Goal: Information Seeking & Learning: Check status

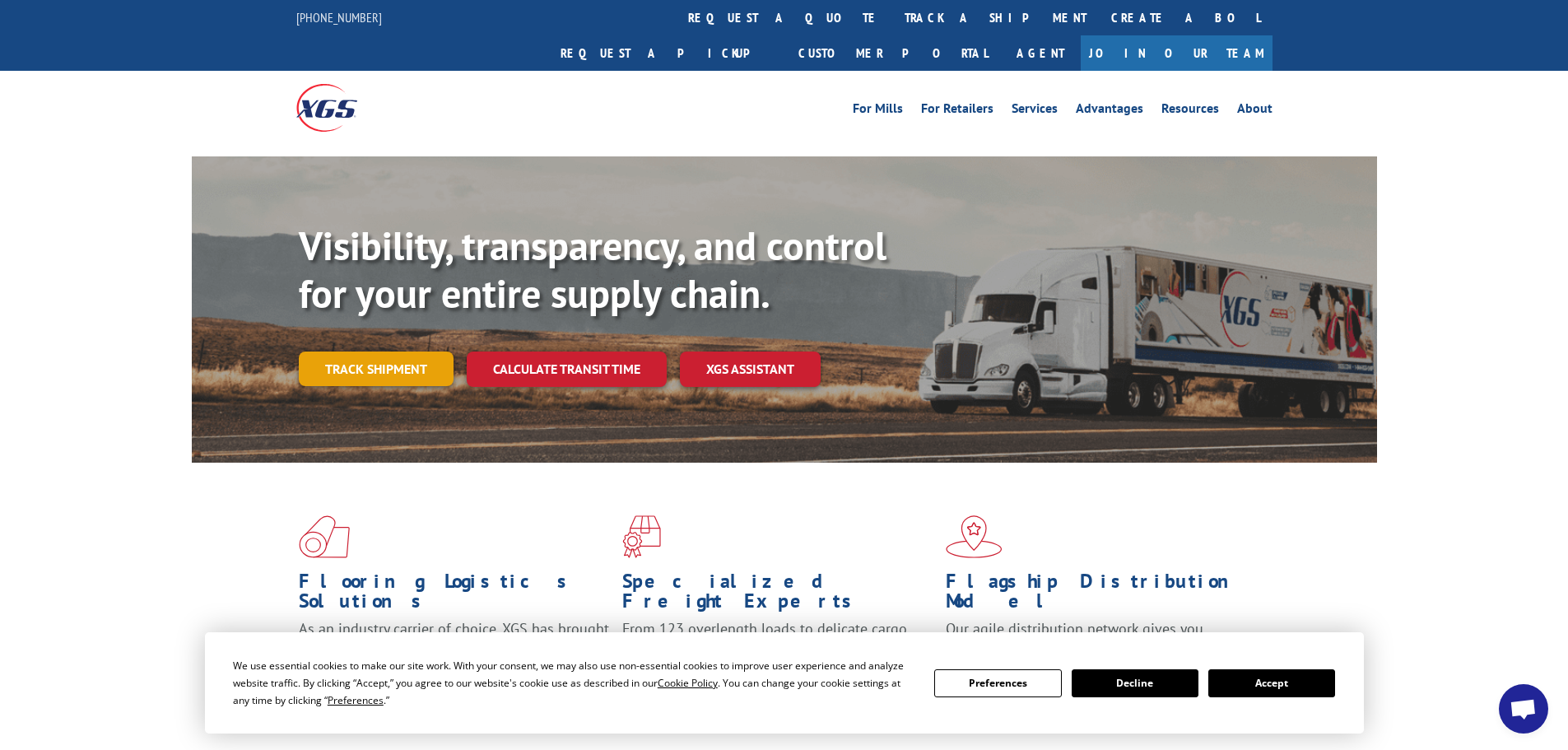
click at [399, 351] on link "Track shipment" at bounding box center [376, 369] width 155 height 35
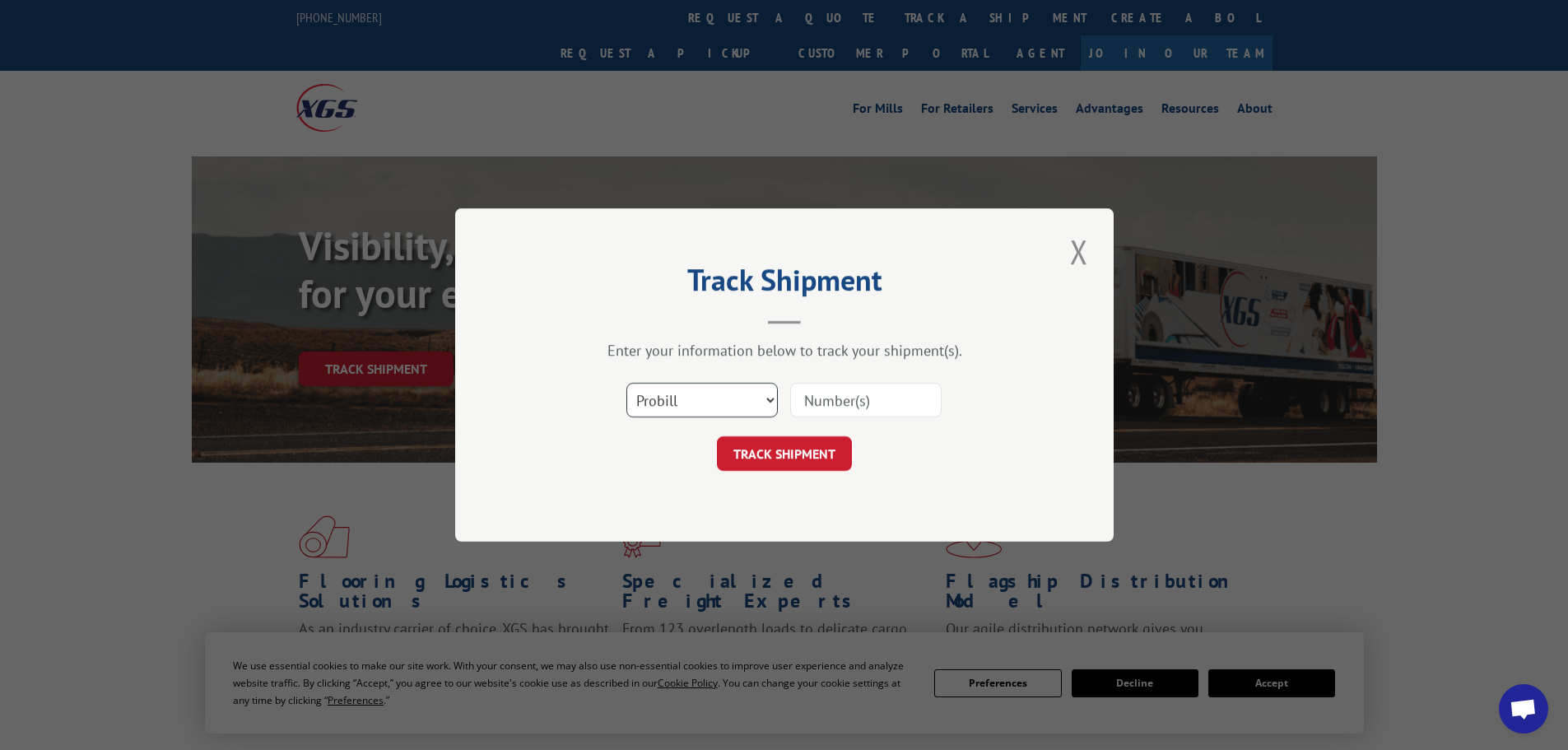
click at [753, 406] on select "Select category... Probill BOL PO" at bounding box center [702, 401] width 151 height 35
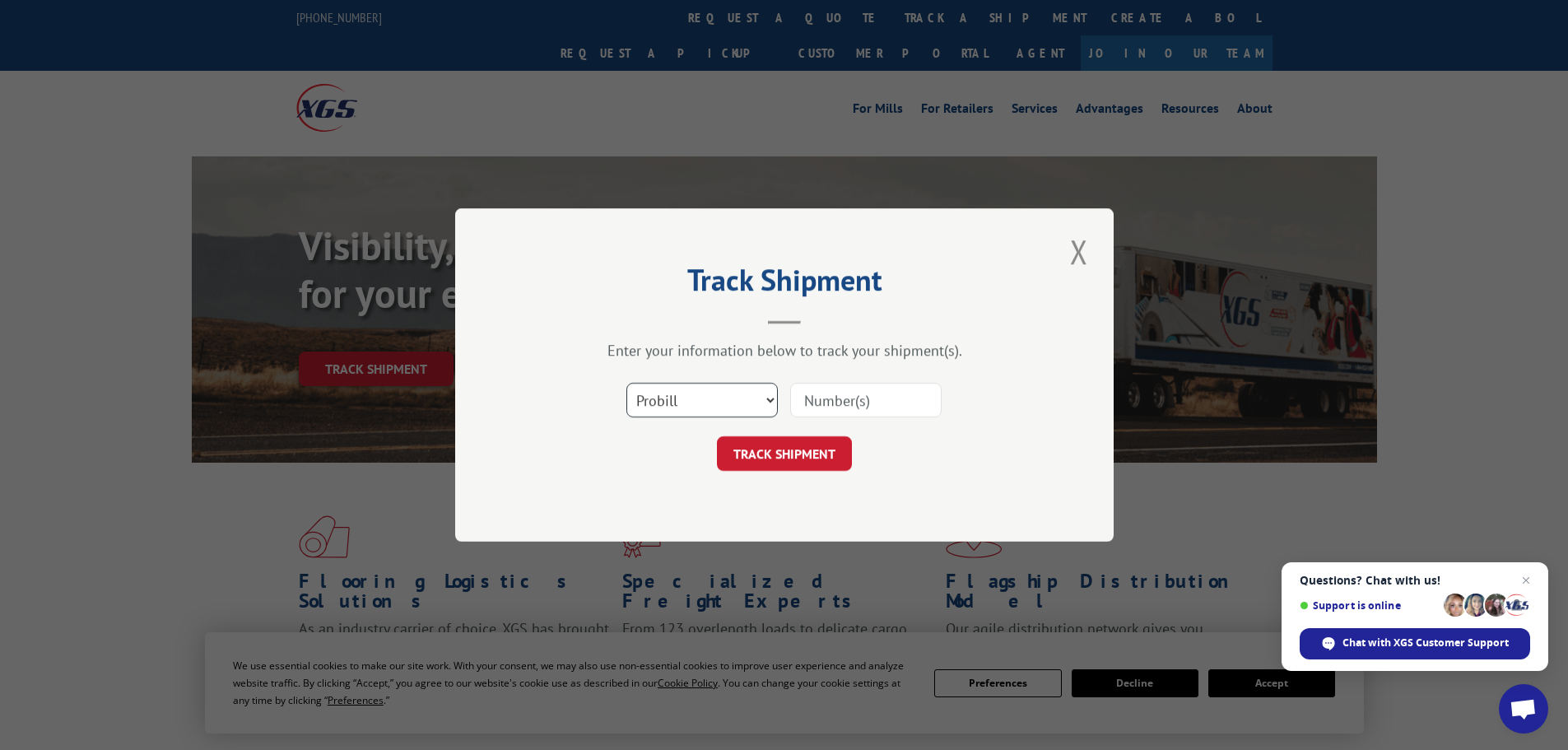
select select "bol"
click at [626, 383] on select "Select category... Probill BOL PO" at bounding box center [702, 401] width 151 height 35
click at [821, 400] on input at bounding box center [866, 401] width 151 height 35
paste input "423181"
type input "423181"
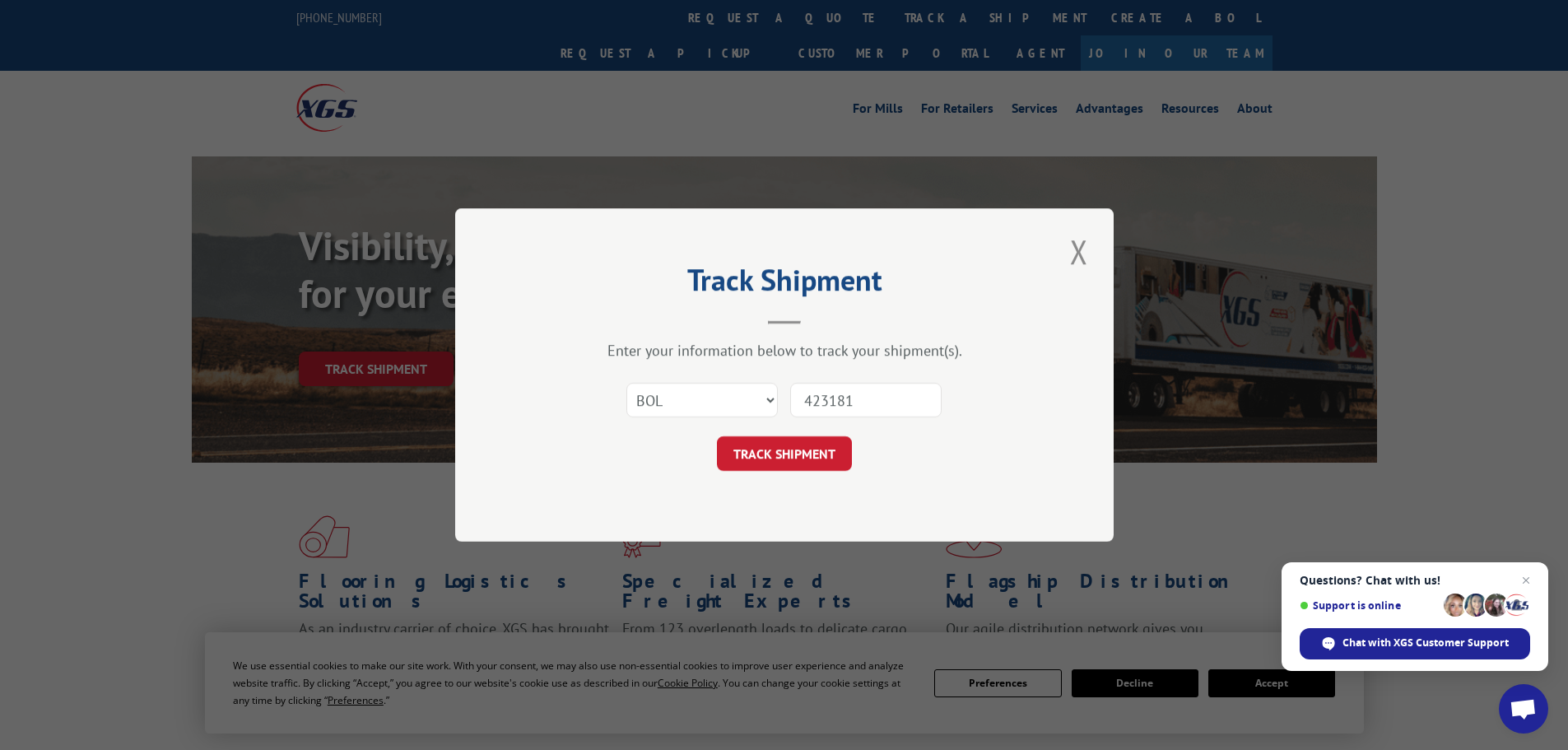
click at [805, 453] on button "TRACK SHIPMENT" at bounding box center [784, 454] width 135 height 35
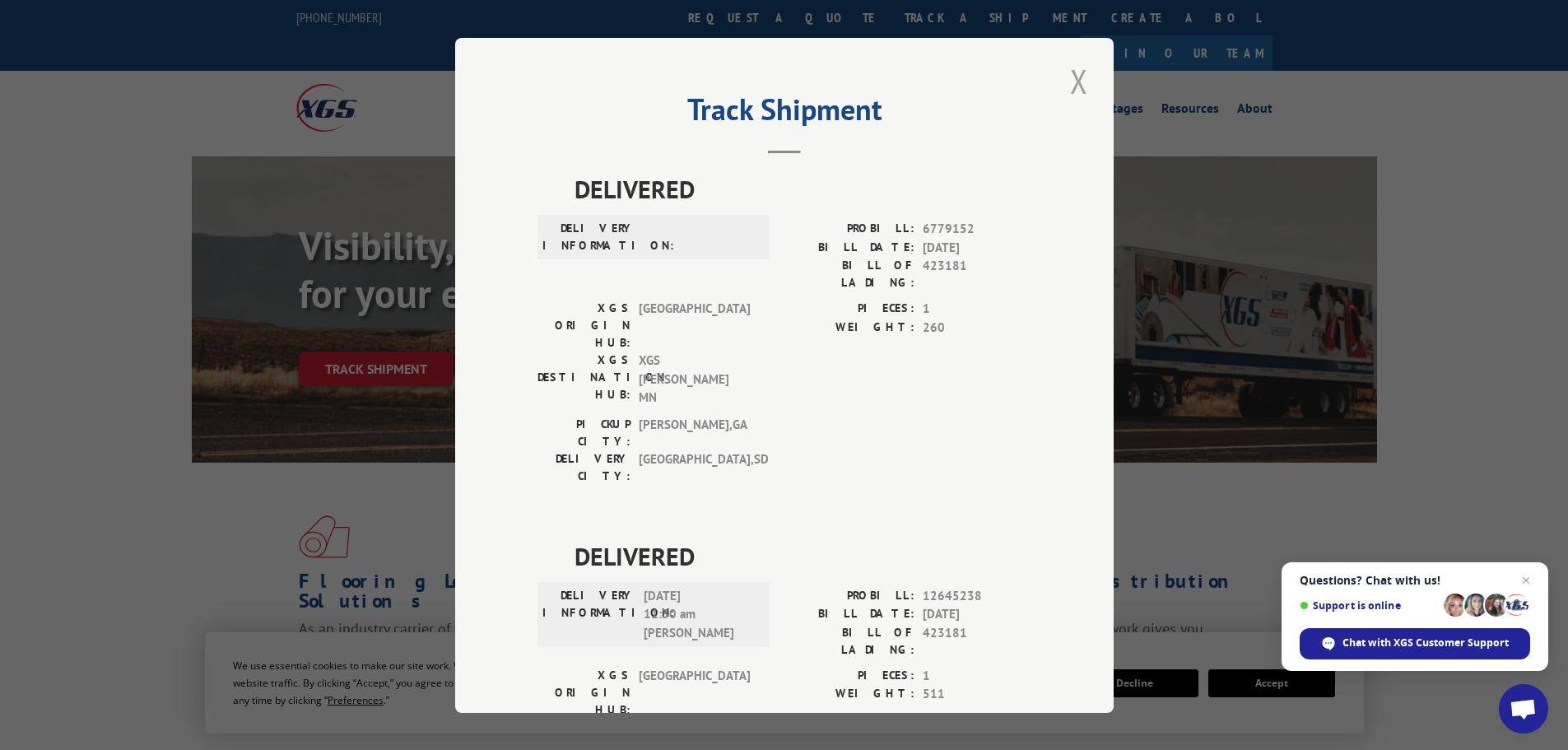
click at [1068, 80] on button "Close modal" at bounding box center [1078, 81] width 28 height 46
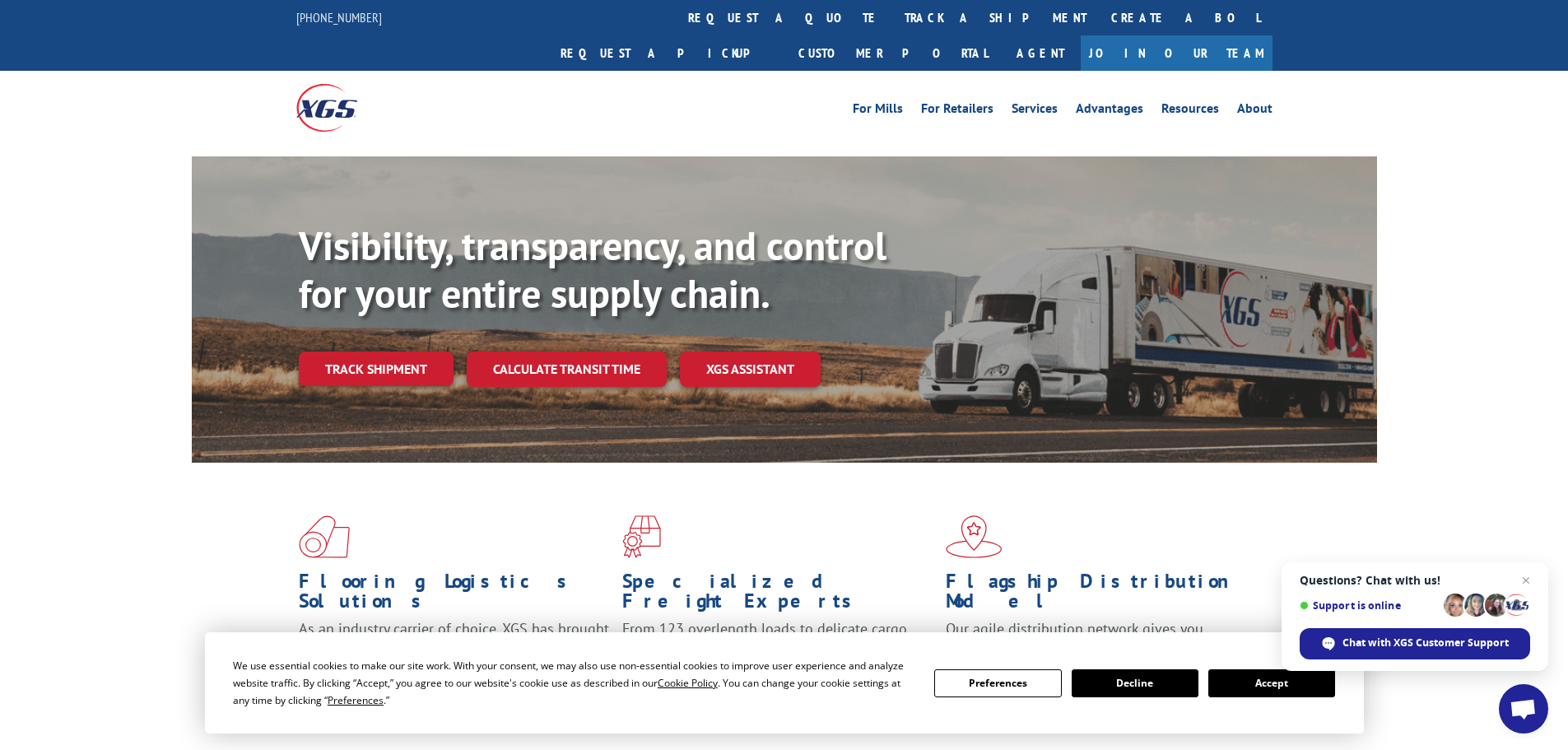
click at [1256, 688] on button "Accept" at bounding box center [1271, 683] width 127 height 28
